Goal: Information Seeking & Learning: Learn about a topic

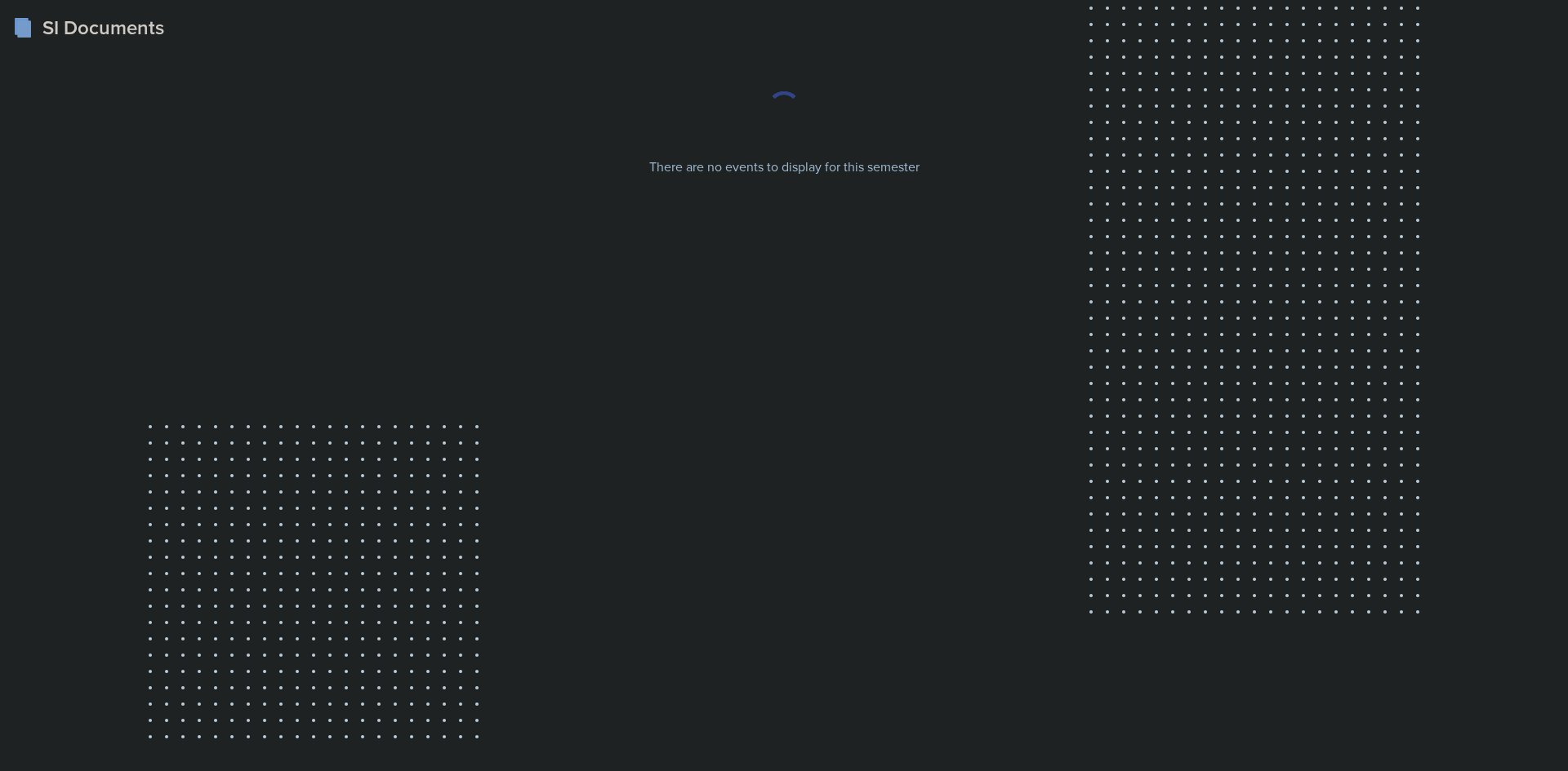
select select "2bed604d-1099-4043-b1bc-2365e8740244"
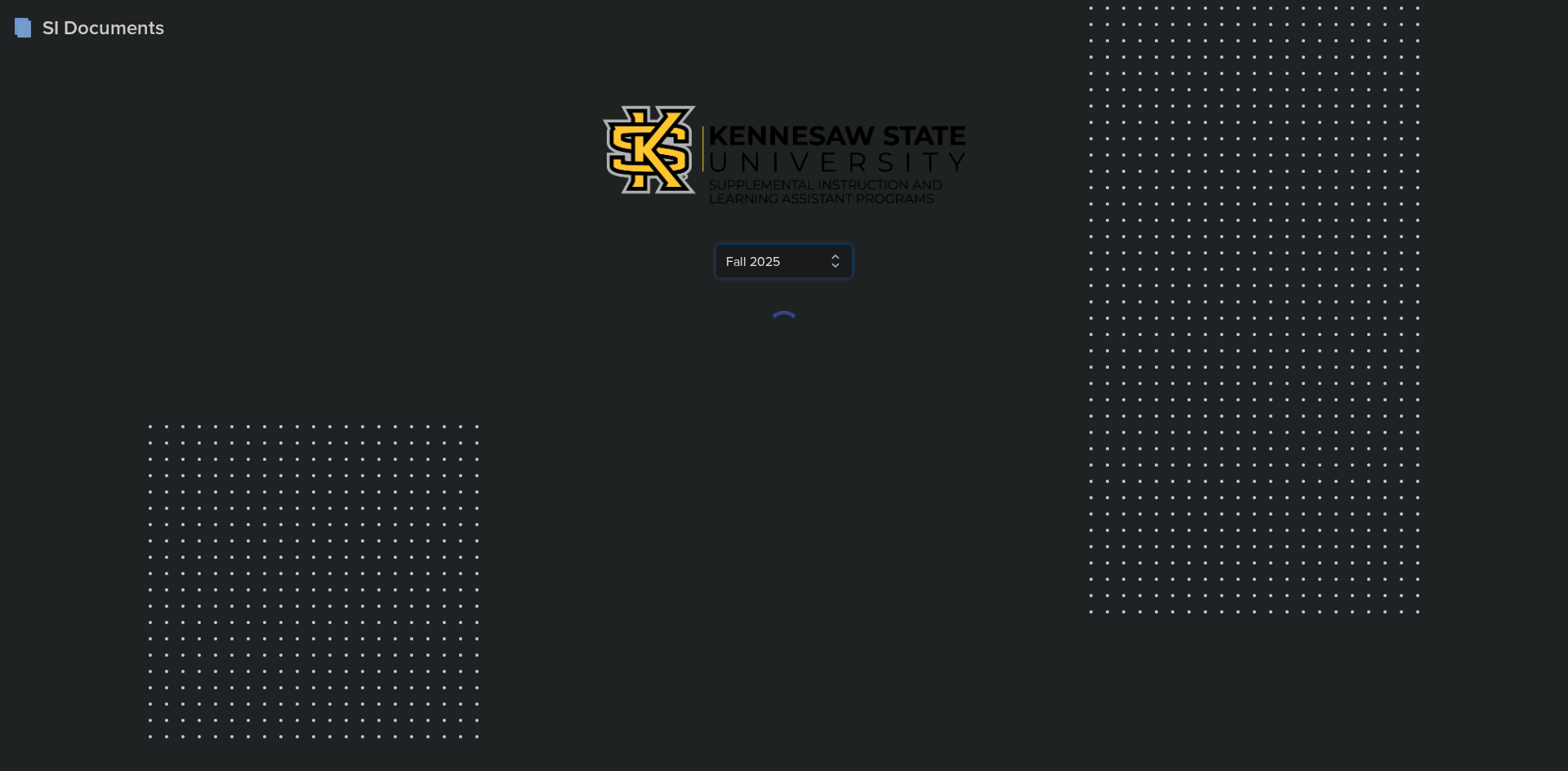
click at [774, 270] on select "Select Semester Fall 2025 Summer 2025 Spring 2025 Fall 2024 Summer 2024 Spring …" at bounding box center [783, 261] width 137 height 34
click at [777, 259] on select "Select Semester Fall 2025 Summer 2025 Spring 2025 Fall 2024 Summer 2024 Spring …" at bounding box center [783, 261] width 137 height 34
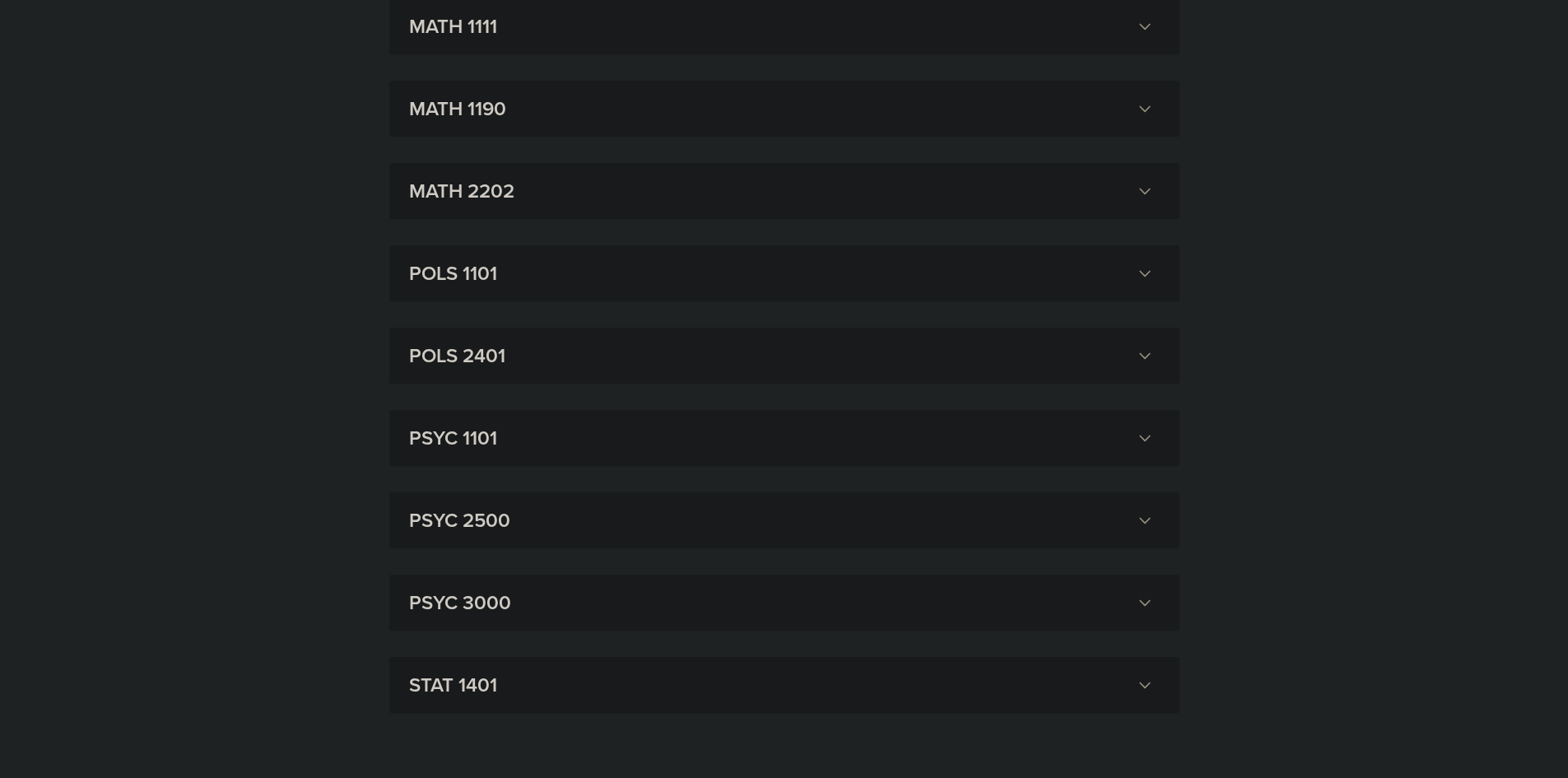
scroll to position [1318, 0]
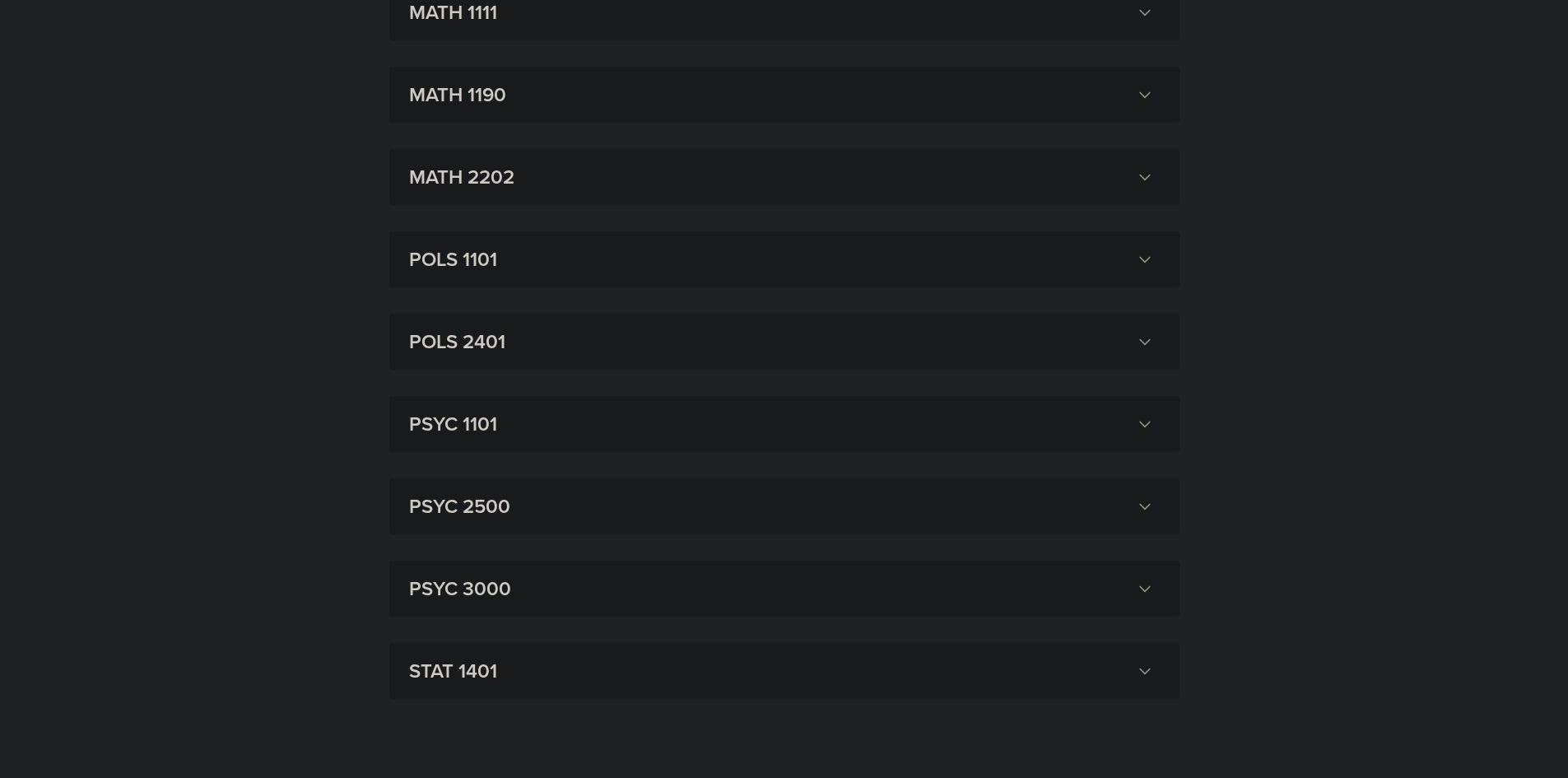
click at [554, 180] on h3 "MATH 2202" at bounding box center [769, 176] width 721 height 29
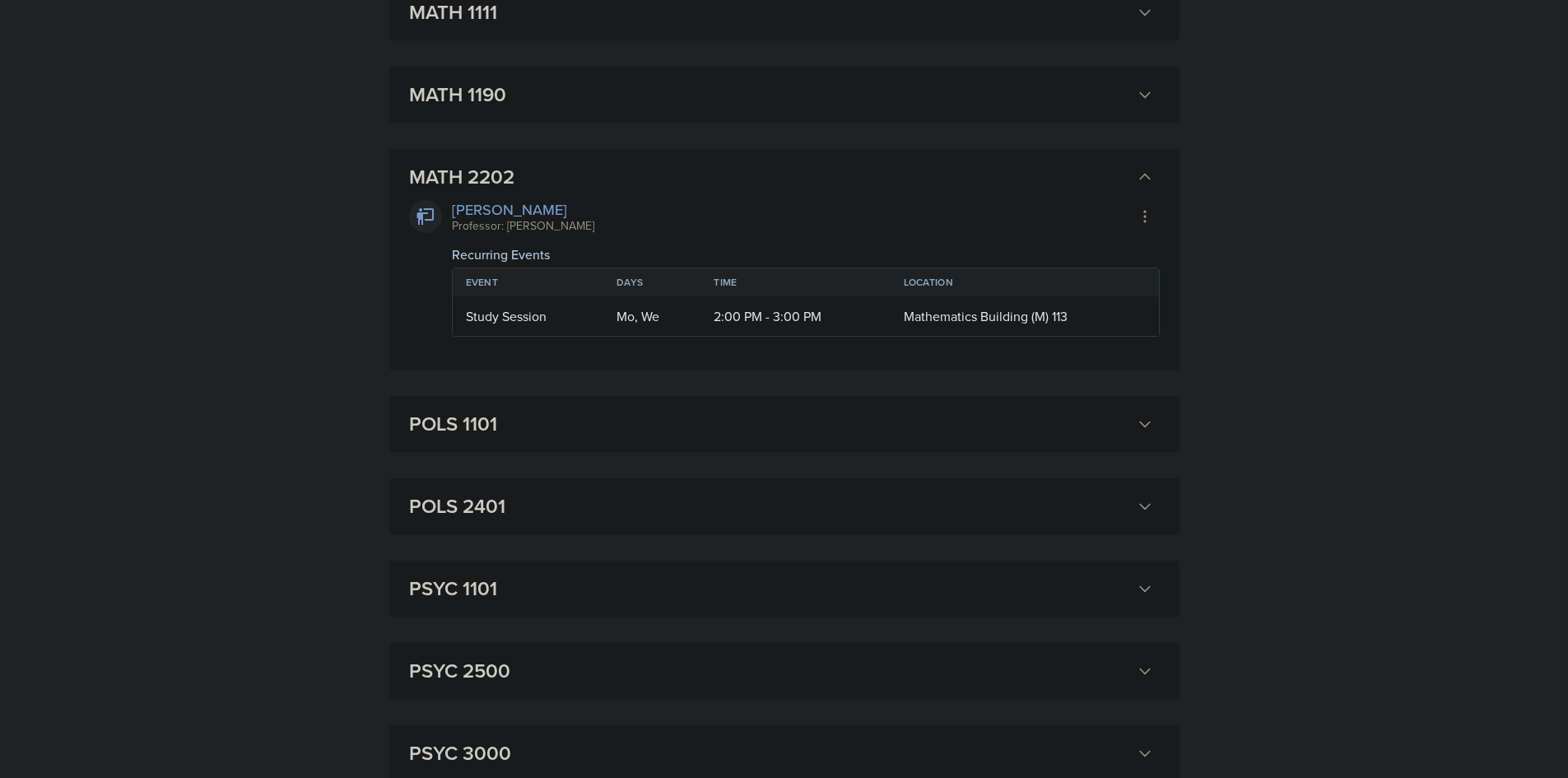
click at [652, 172] on h3 "MATH 2202" at bounding box center [769, 176] width 721 height 29
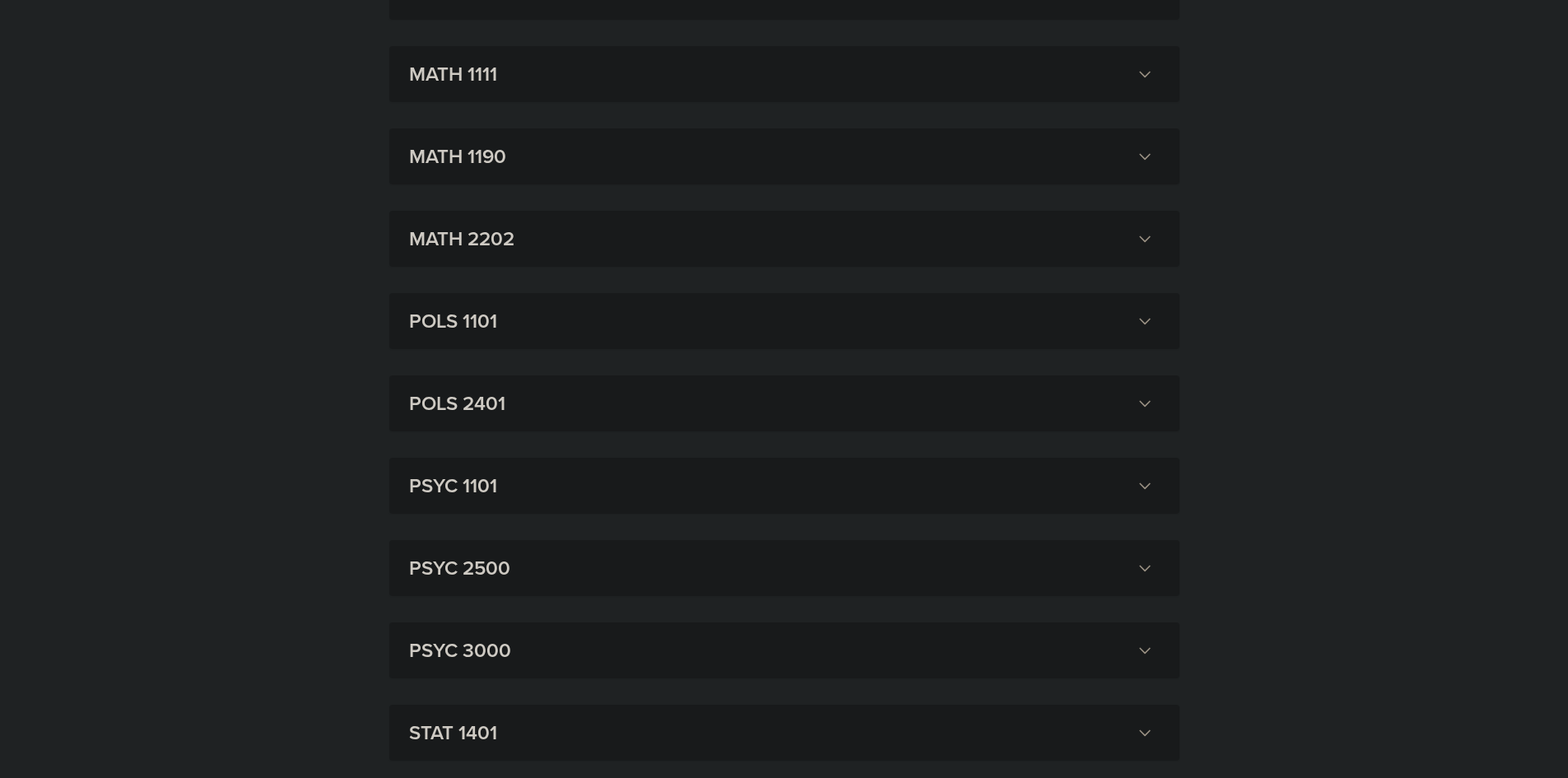
scroll to position [1262, 0]
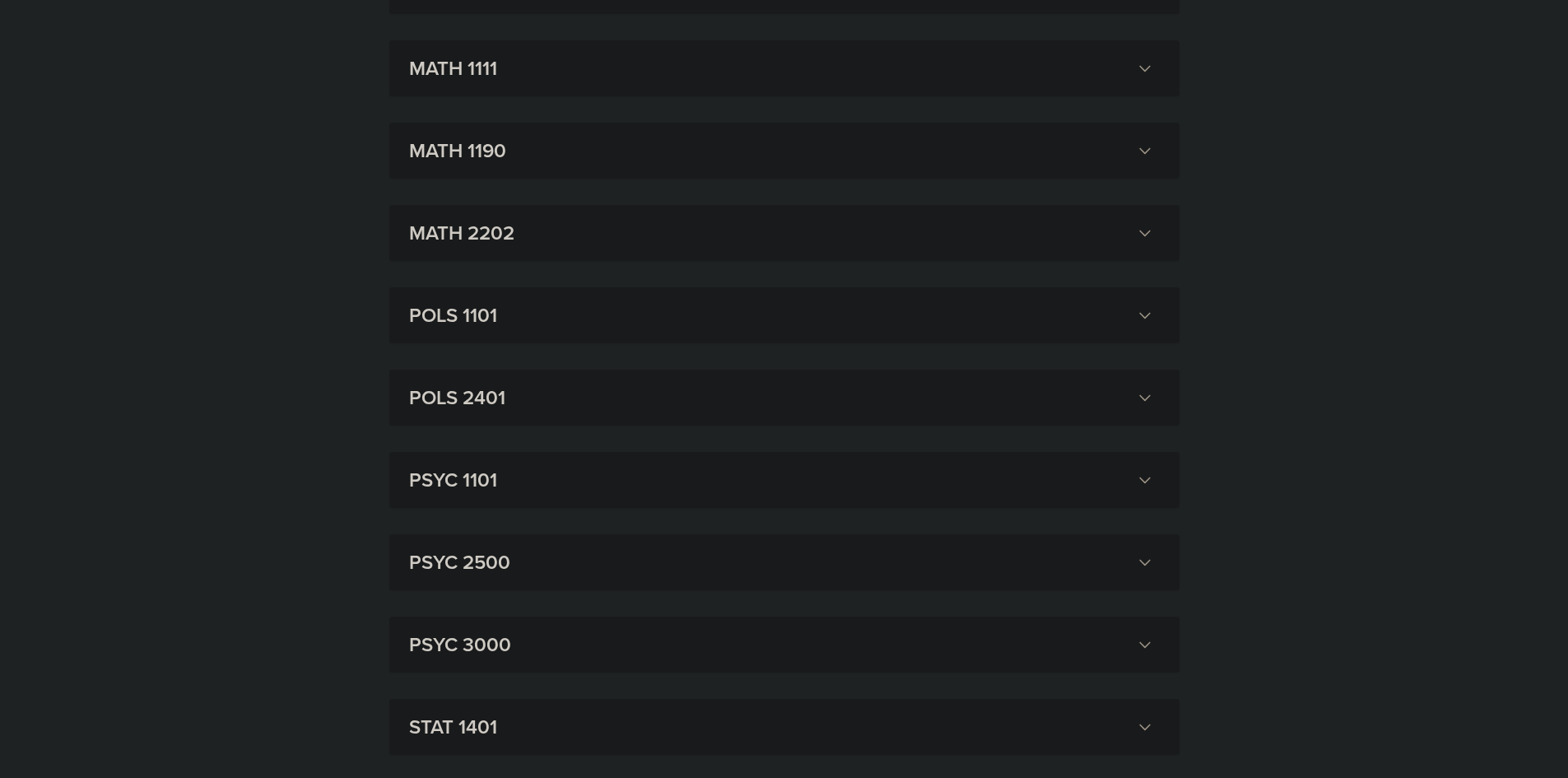
click at [535, 231] on h3 "MATH 2202" at bounding box center [769, 233] width 721 height 29
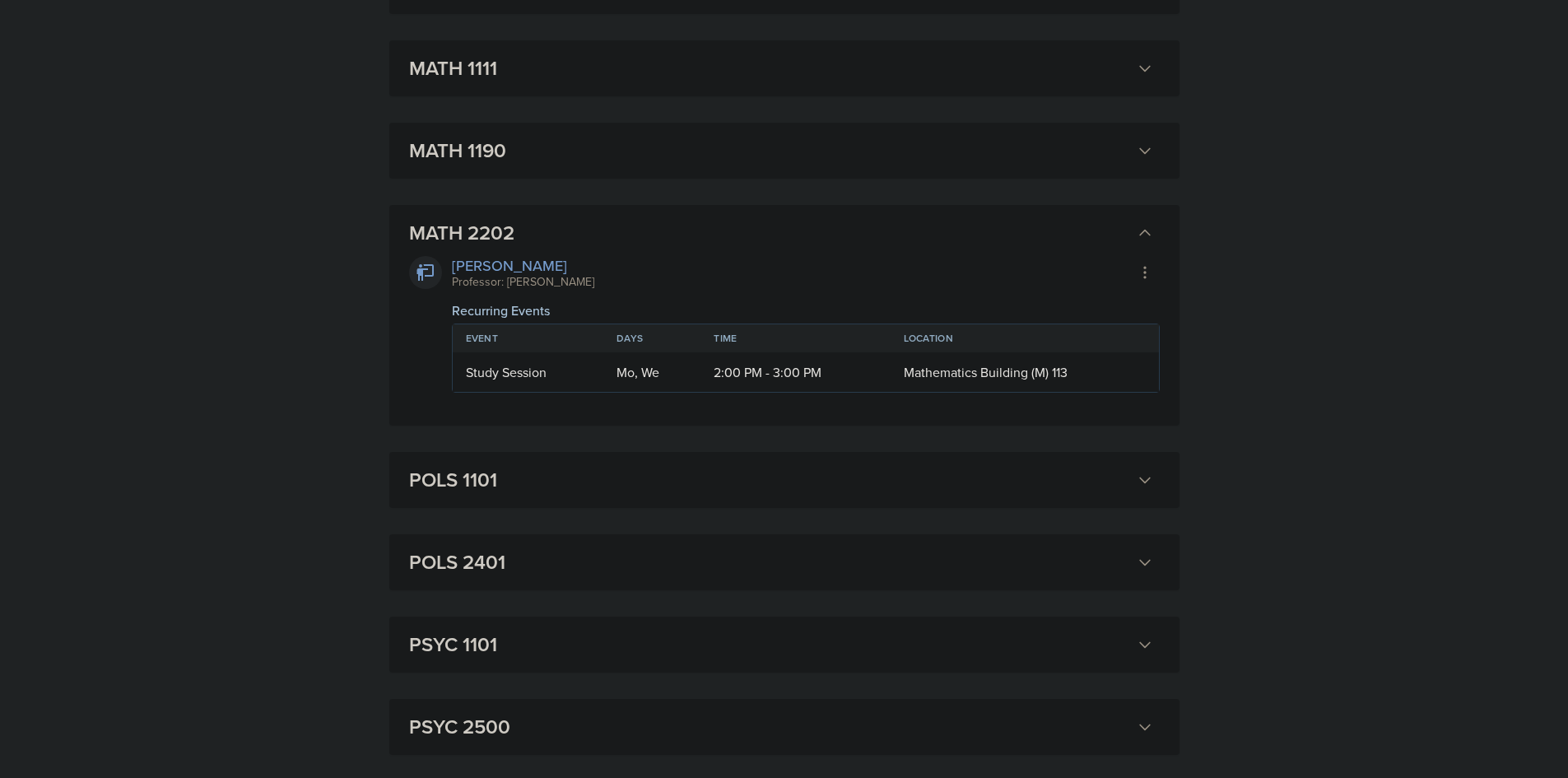
drag, startPoint x: 519, startPoint y: 229, endPoint x: 443, endPoint y: 231, distance: 76.0
click at [443, 231] on h3 "MATH 2202" at bounding box center [769, 233] width 721 height 29
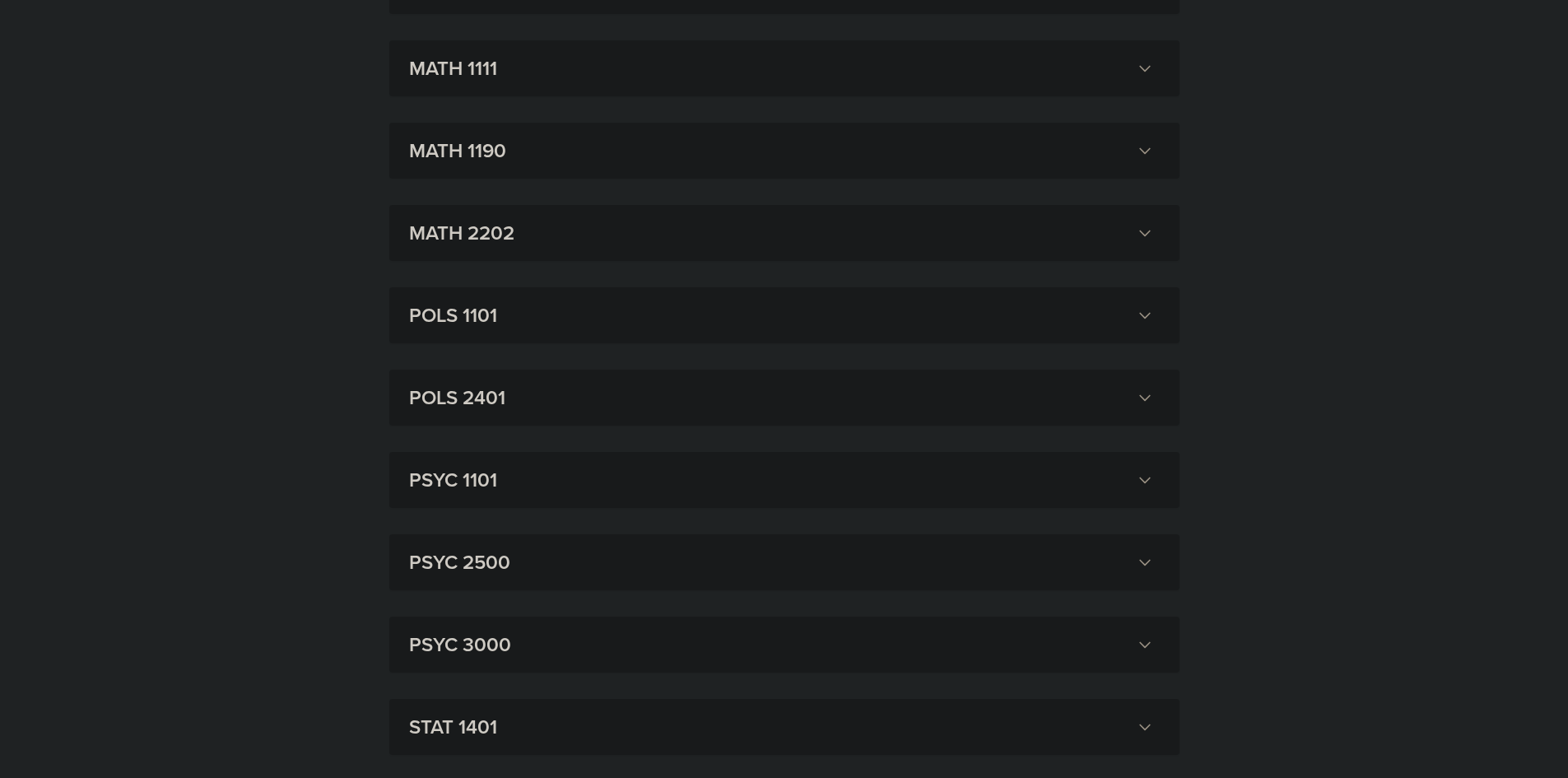
click at [491, 234] on h3 "MATH 2202" at bounding box center [769, 233] width 721 height 29
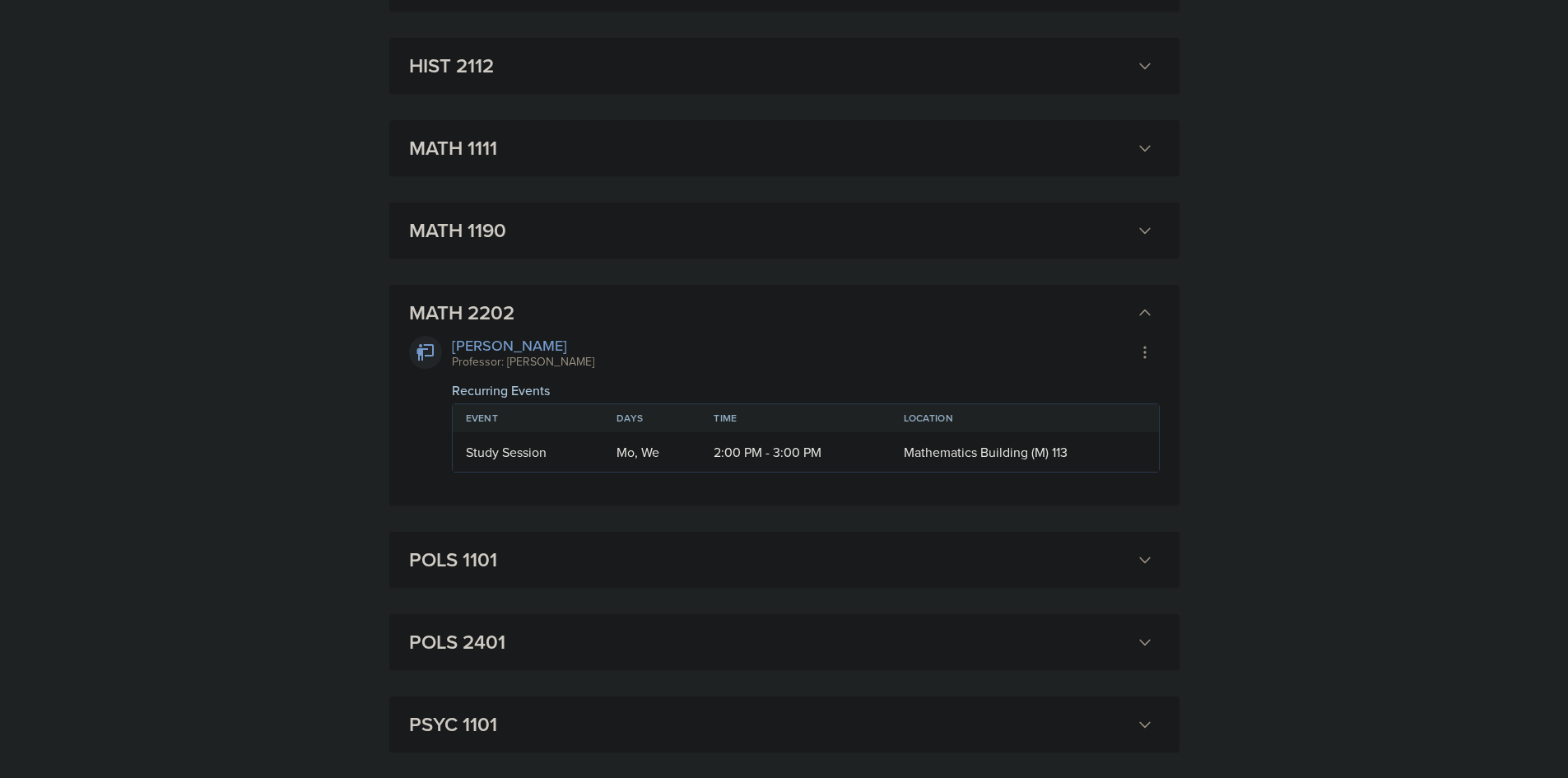
scroll to position [1097, 0]
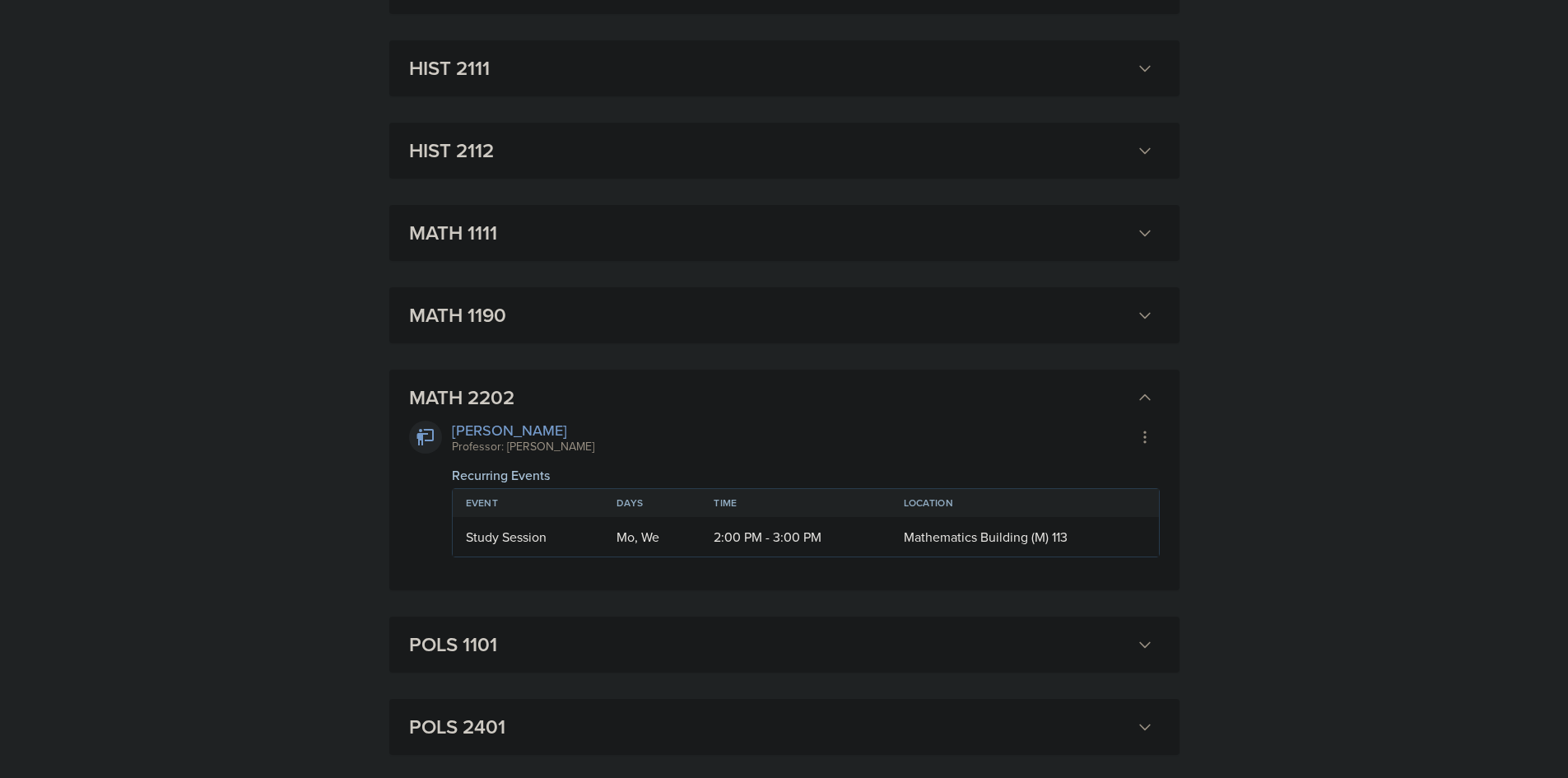
drag, startPoint x: 590, startPoint y: 410, endPoint x: 556, endPoint y: 415, distance: 34.4
click at [590, 409] on h3 "MATH 2202" at bounding box center [769, 398] width 721 height 29
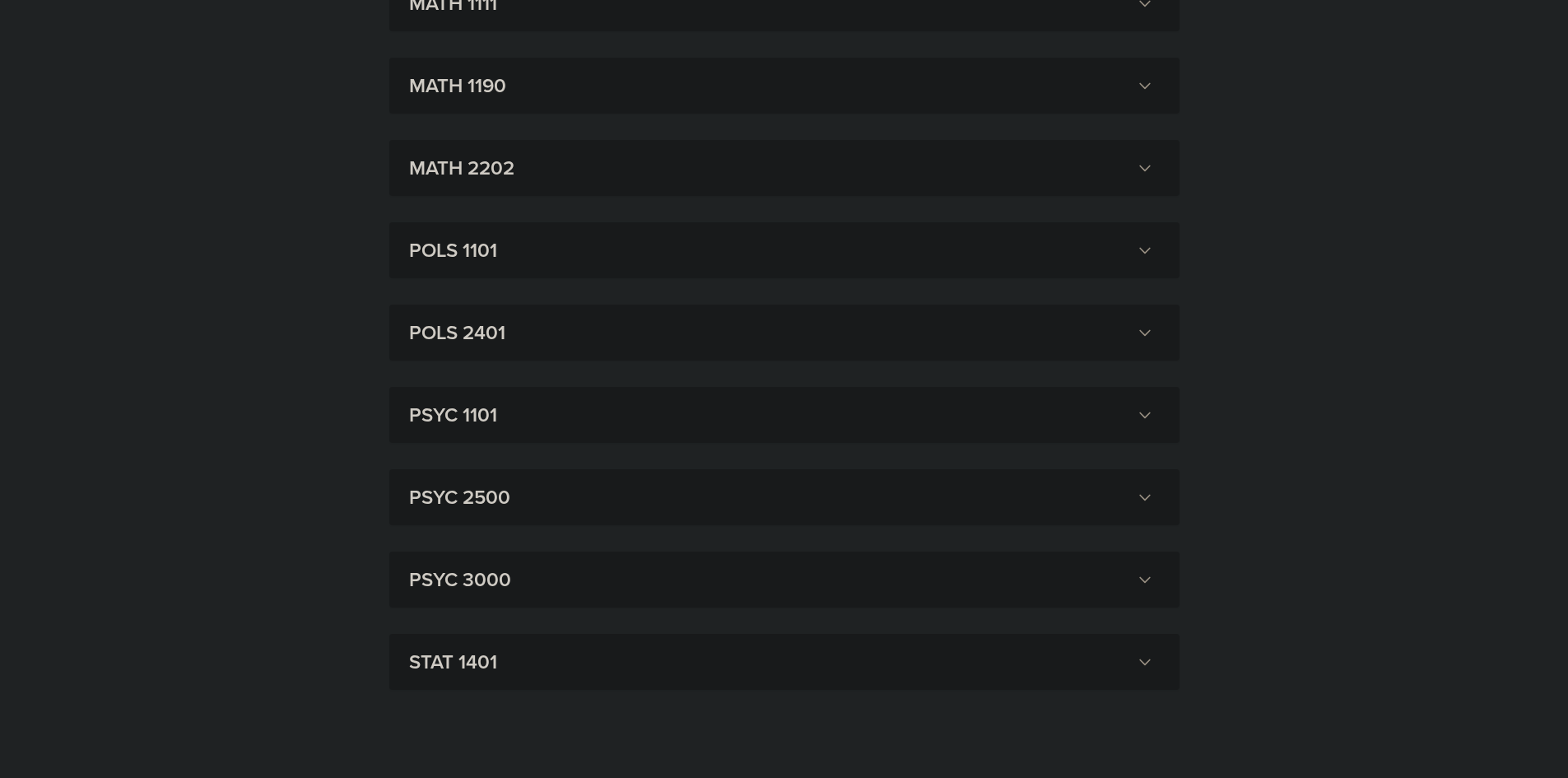
scroll to position [1344, 0]
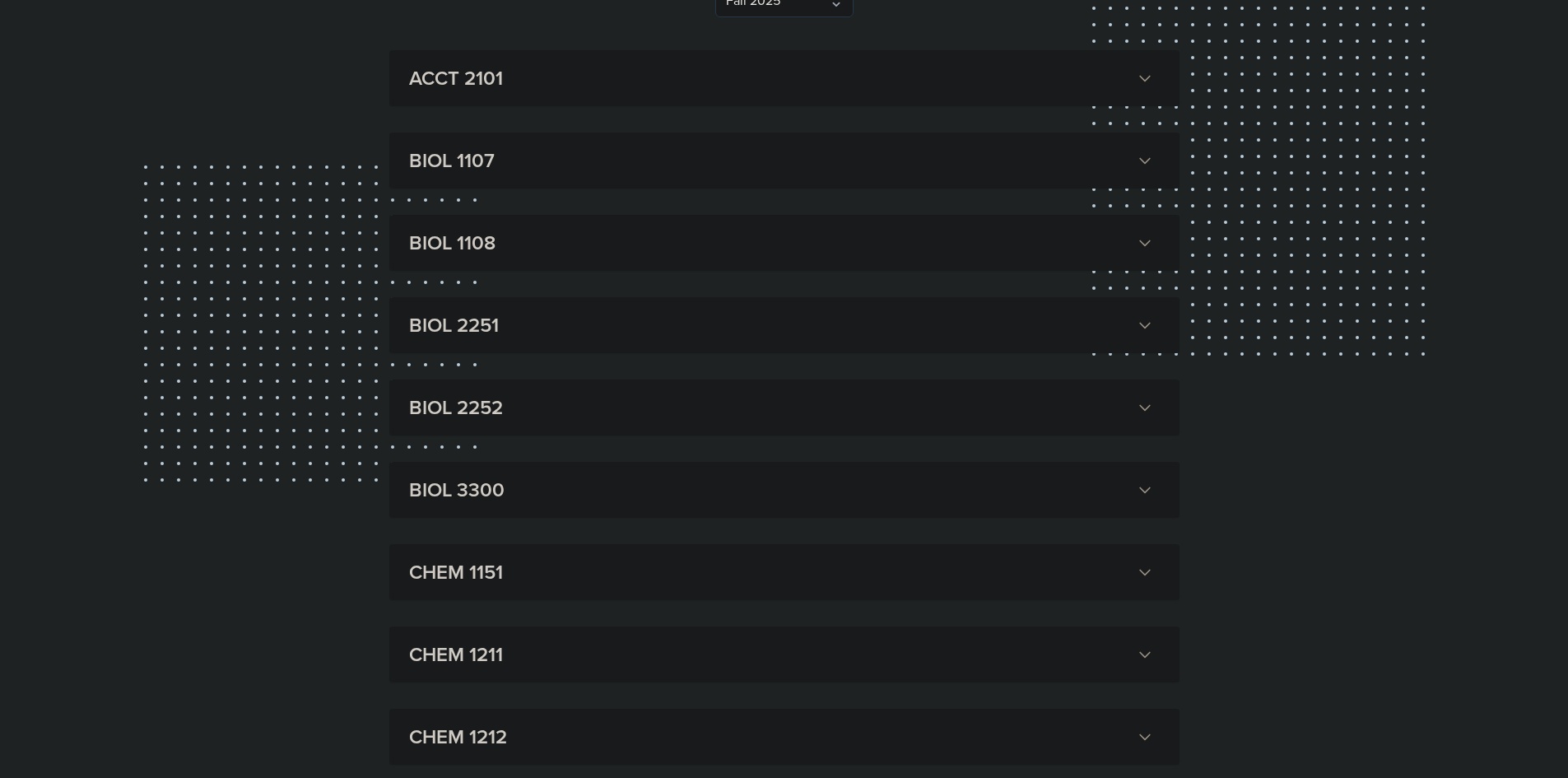
scroll to position [0, 0]
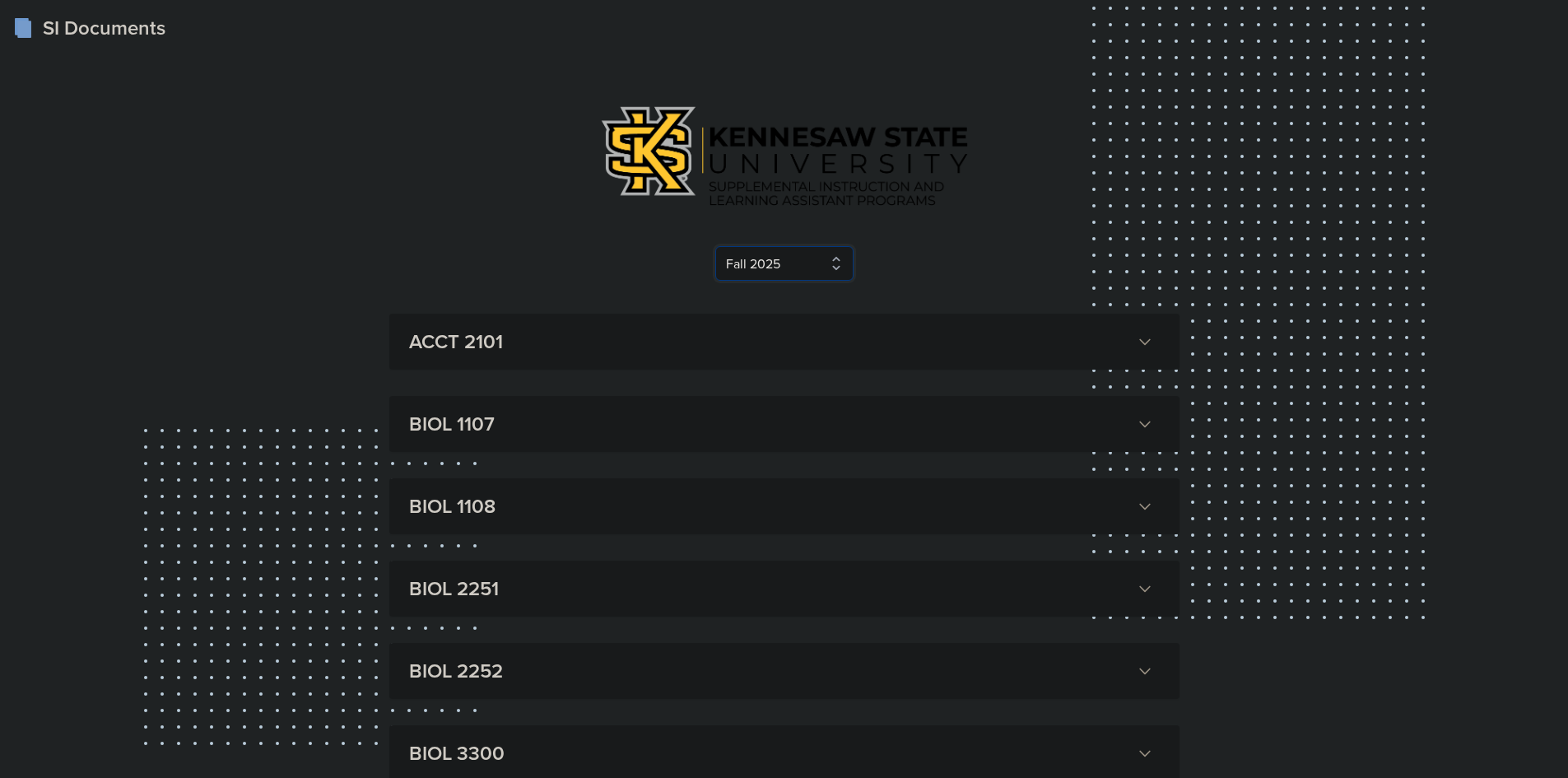
click at [788, 250] on select "Select Semester Fall 2025 Summer 2025 Spring 2025 Fall 2024 Summer 2024 Spring …" at bounding box center [784, 263] width 138 height 35
click at [569, 324] on button "ACCT 2101" at bounding box center [781, 342] width 751 height 37
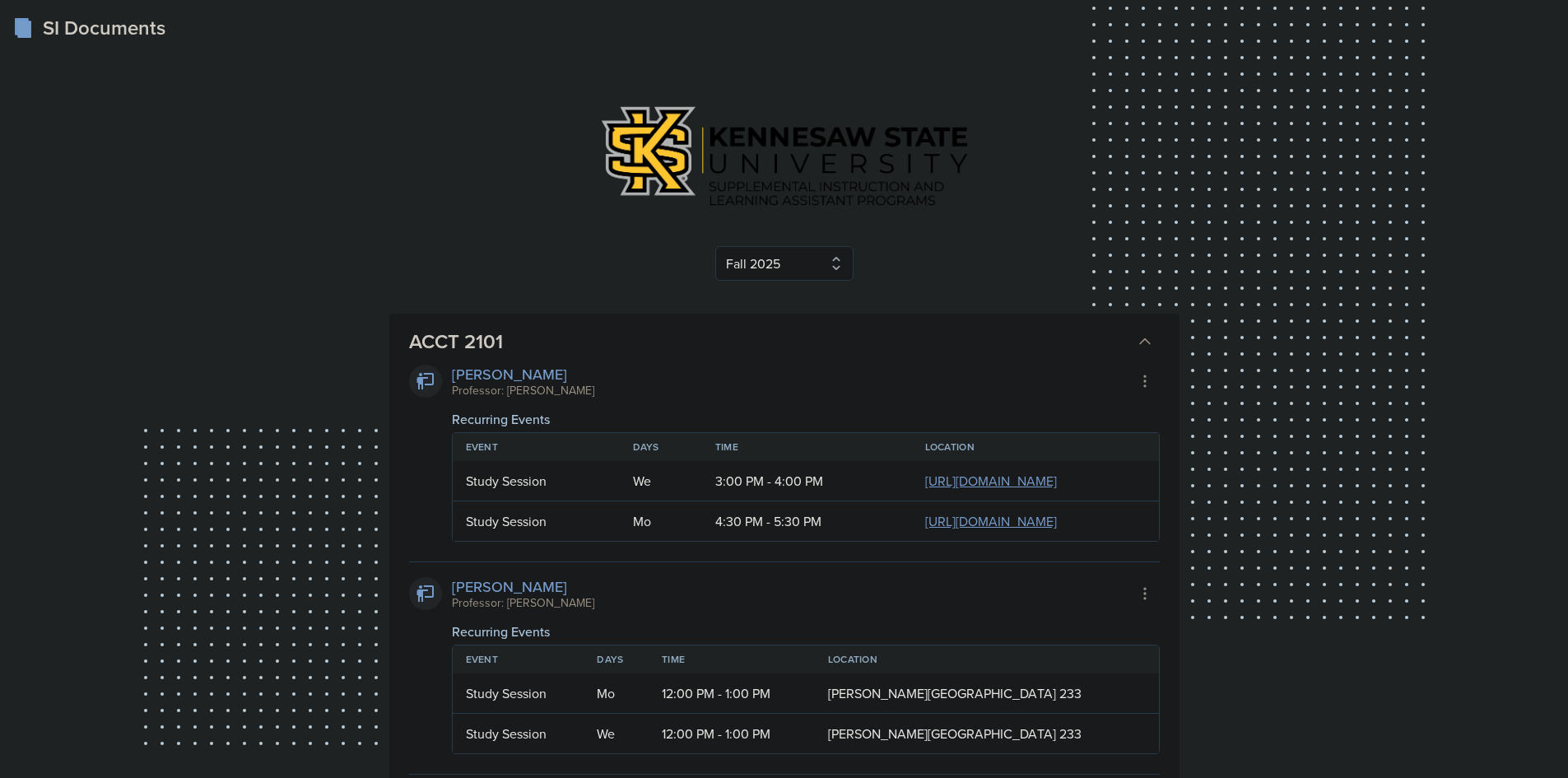
click at [569, 324] on button "ACCT 2101" at bounding box center [781, 342] width 751 height 37
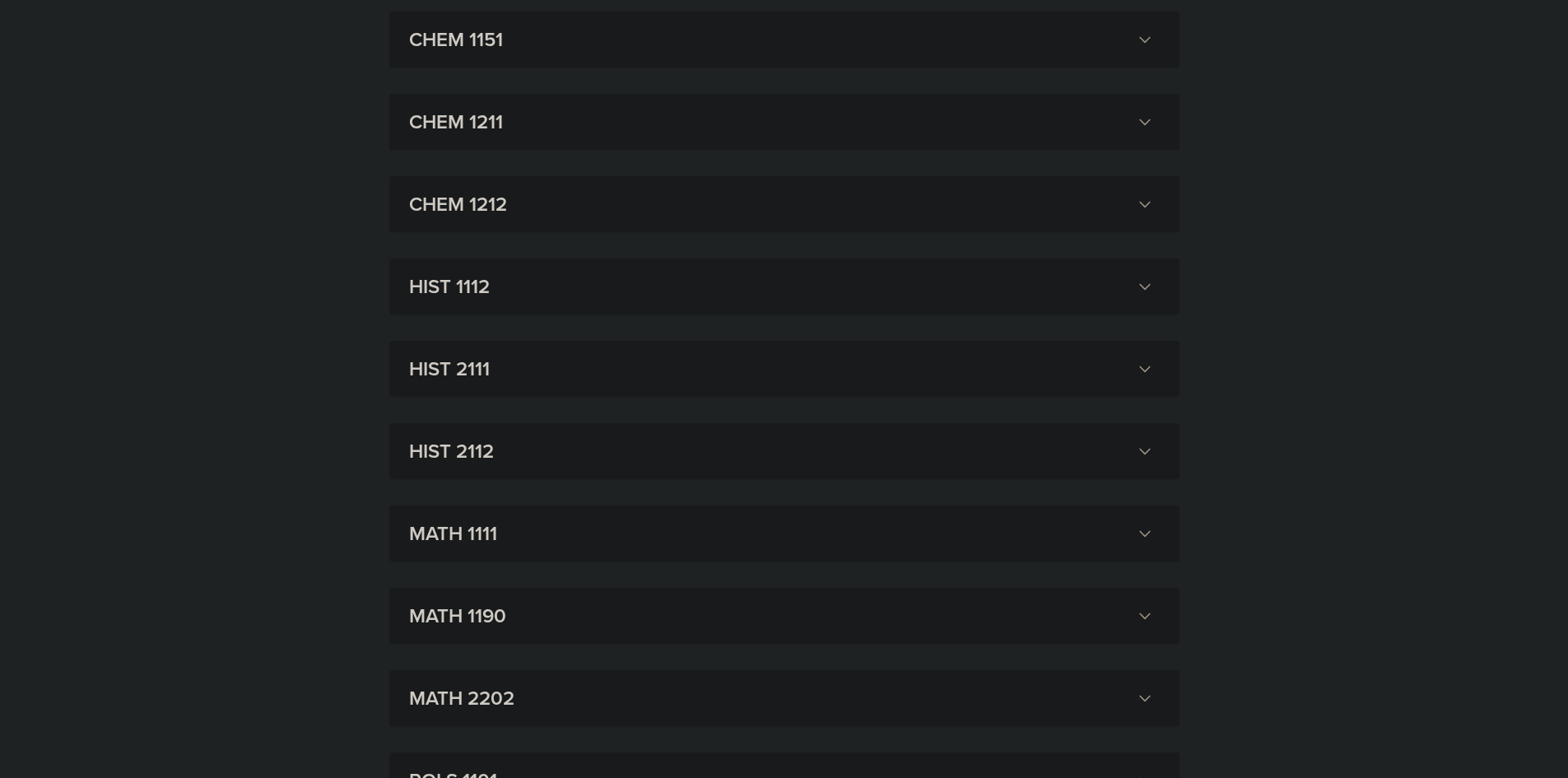
scroll to position [824, 0]
